Goal: Task Accomplishment & Management: Use online tool/utility

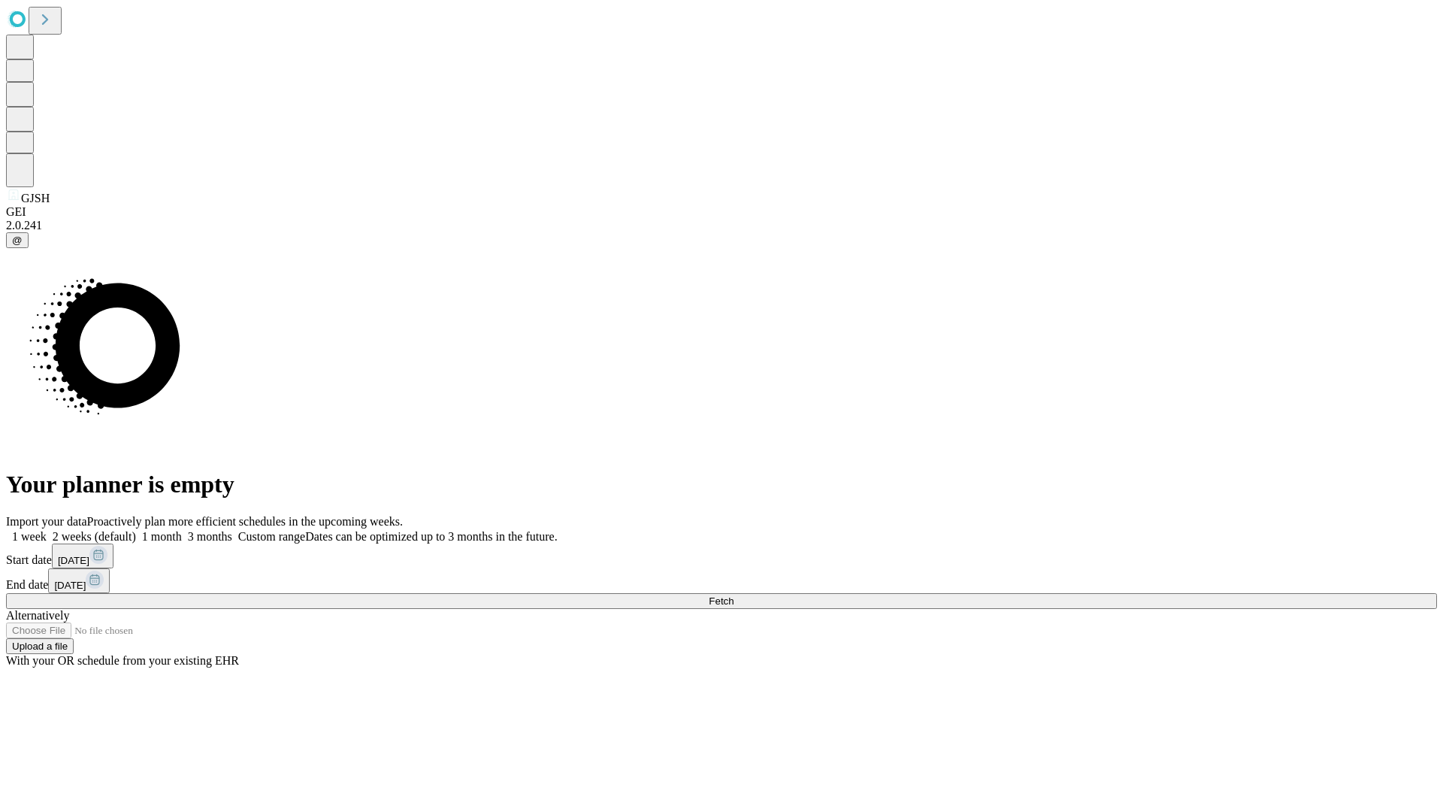
click at [733, 595] on span "Fetch" at bounding box center [721, 600] width 25 height 11
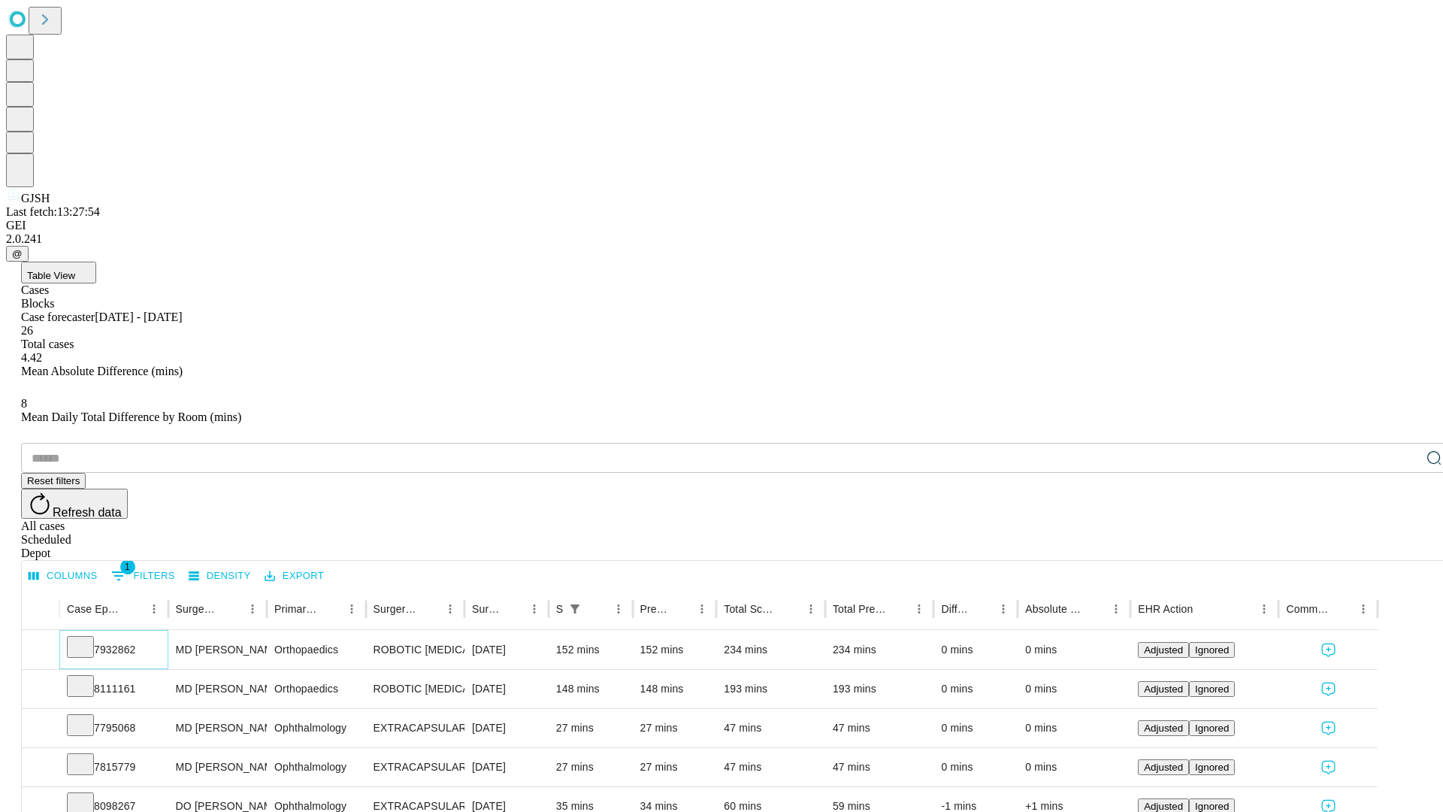
click at [88, 638] on icon at bounding box center [80, 645] width 15 height 15
